Goal: Task Accomplishment & Management: Use online tool/utility

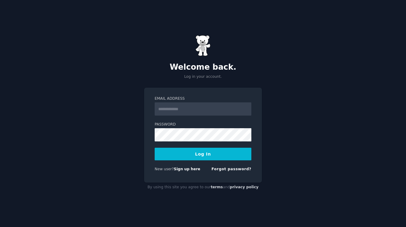
click at [186, 105] on input "Email Address" at bounding box center [203, 108] width 97 height 13
type input "**********"
click at [192, 156] on button "Log In" at bounding box center [203, 154] width 97 height 13
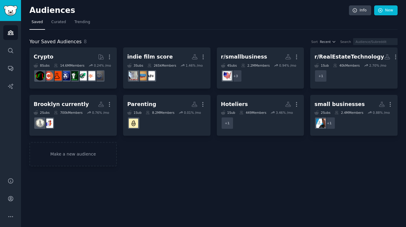
click at [192, 26] on nav "Saved Curated Trending" at bounding box center [213, 23] width 368 height 12
click at [12, 200] on icon "Sidebar" at bounding box center [10, 199] width 5 height 5
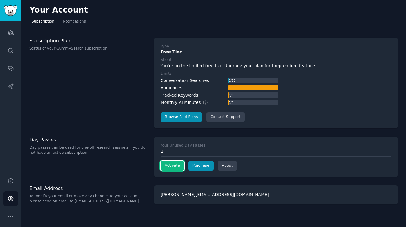
click at [170, 167] on button "Activate" at bounding box center [172, 166] width 23 height 10
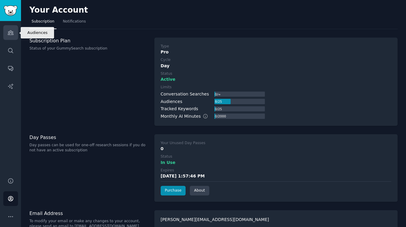
click at [11, 37] on link "Audiences" at bounding box center [10, 32] width 15 height 15
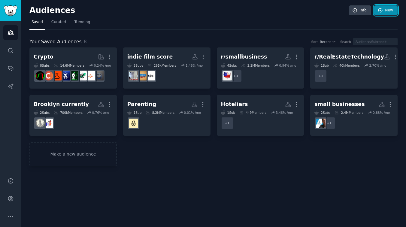
click at [387, 11] on link "New" at bounding box center [386, 10] width 23 height 10
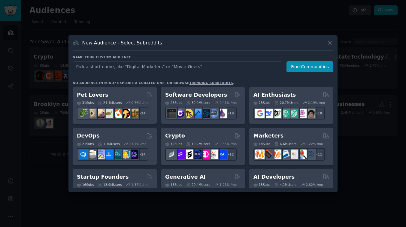
click at [157, 69] on input "text" at bounding box center [178, 66] width 210 height 11
type input "Financial Advisors"
click button "Find Communities" at bounding box center [310, 66] width 47 height 11
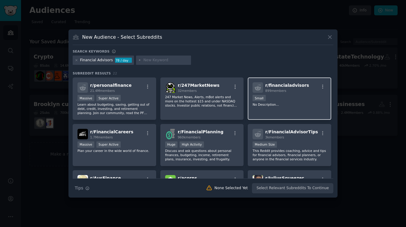
click at [293, 93] on div "r/ financialadvisors 899 members Small No Description..." at bounding box center [290, 99] width 84 height 42
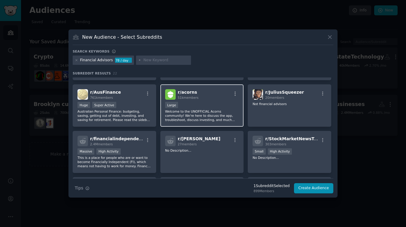
scroll to position [167, 0]
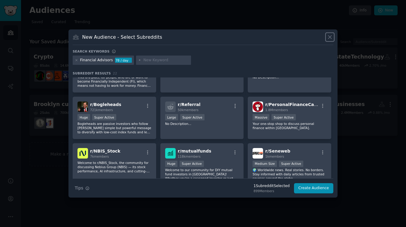
drag, startPoint x: 332, startPoint y: 36, endPoint x: 325, endPoint y: 43, distance: 9.4
click at [332, 36] on icon at bounding box center [330, 37] width 6 height 6
